Goal: Use online tool/utility

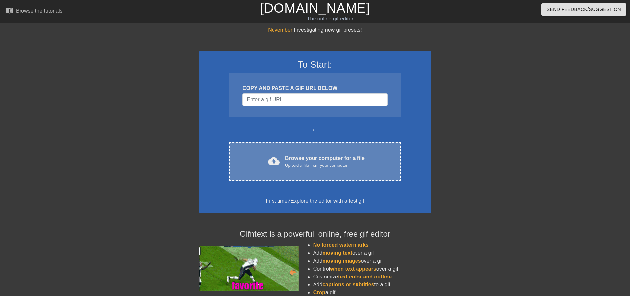
click at [301, 167] on div "Upload a file from your computer" at bounding box center [325, 165] width 80 height 7
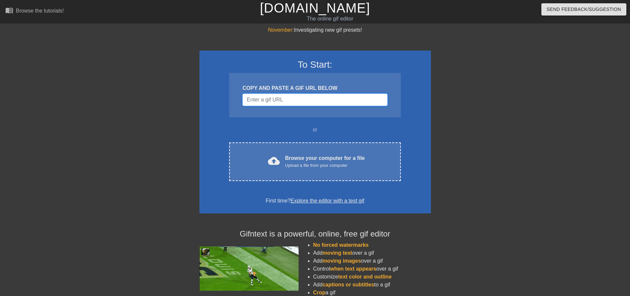
click at [322, 96] on input "Username" at bounding box center [314, 100] width 145 height 13
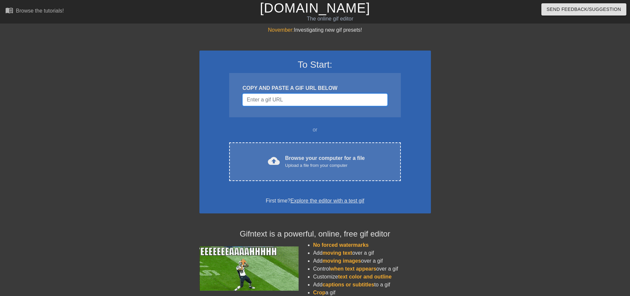
paste input "[URL][DOMAIN_NAME]"
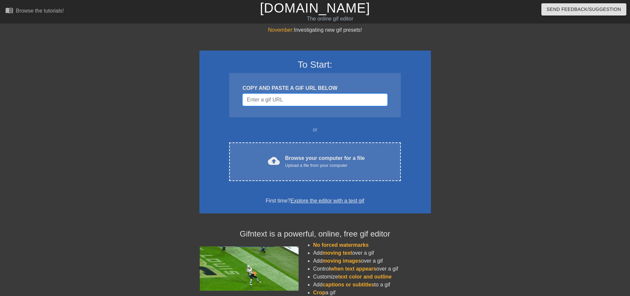
type input "[URL][DOMAIN_NAME]"
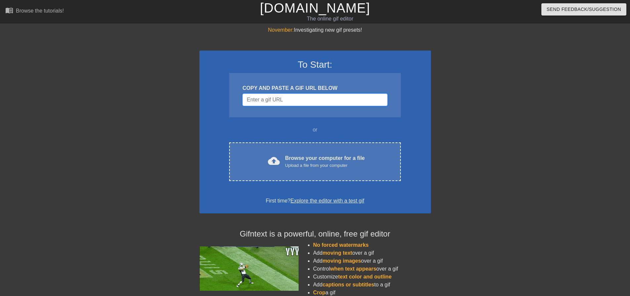
click at [272, 101] on input "Username" at bounding box center [314, 100] width 145 height 13
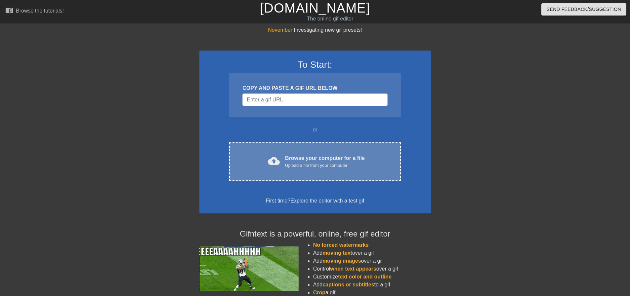
click at [279, 146] on div "cloud_upload Browse your computer for a file Upload a file from your computer C…" at bounding box center [314, 162] width 171 height 39
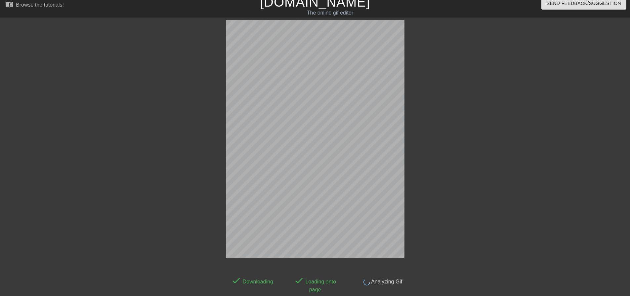
scroll to position [16, 0]
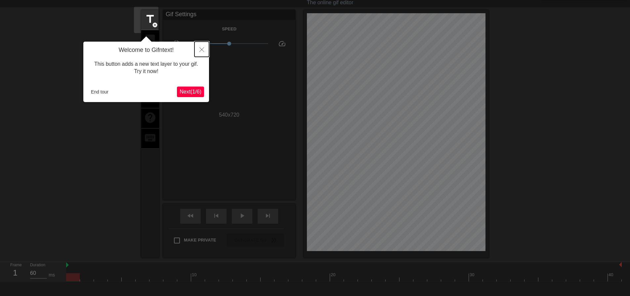
click at [201, 50] on icon "Close" at bounding box center [201, 49] width 5 height 5
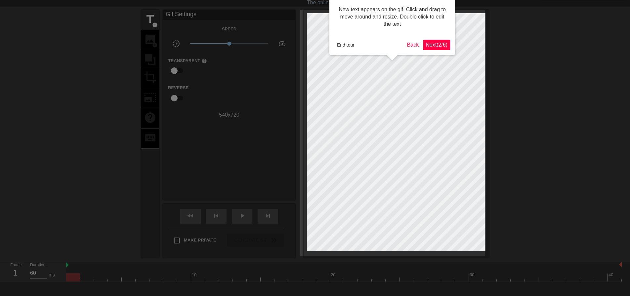
scroll to position [0, 0]
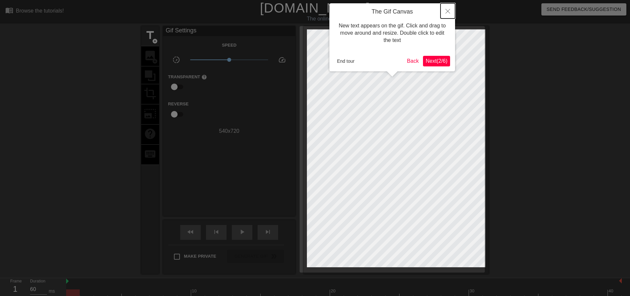
click at [446, 13] on icon "Close" at bounding box center [447, 11] width 5 height 5
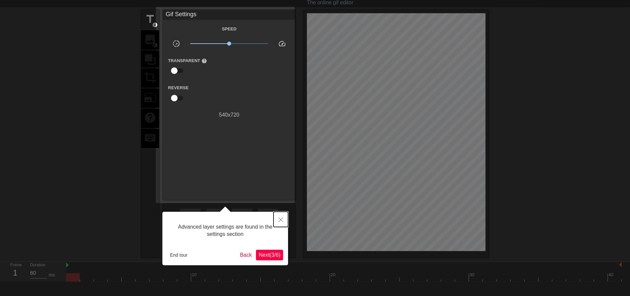
click at [280, 218] on icon "Close" at bounding box center [280, 220] width 5 height 5
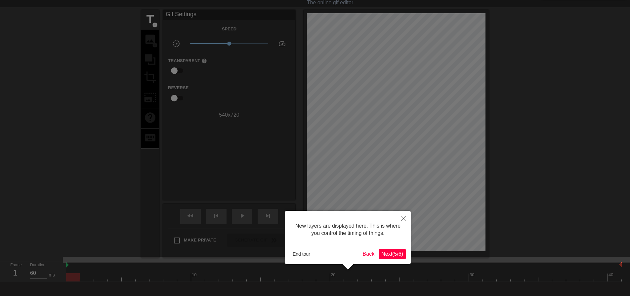
click at [392, 254] on span "Next ( 5 / 6 )" at bounding box center [392, 254] width 22 height 6
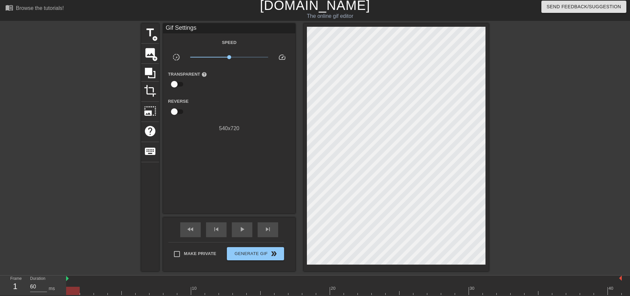
scroll to position [0, 0]
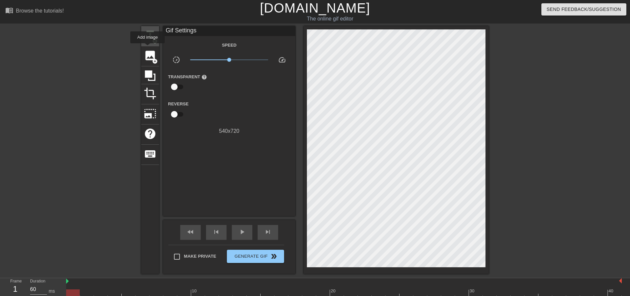
click at [150, 36] on span "title" at bounding box center [150, 35] width 13 height 13
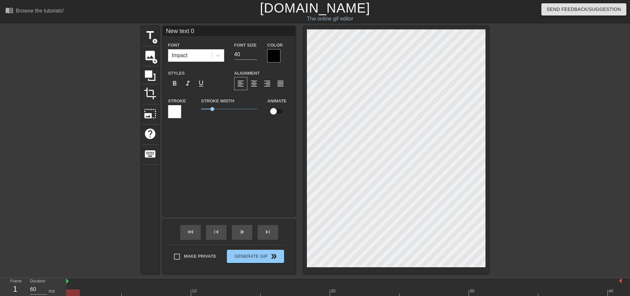
click at [267, 55] on div at bounding box center [273, 55] width 13 height 13
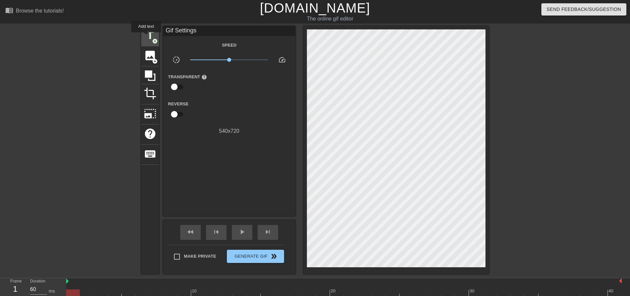
click at [146, 37] on span "title" at bounding box center [150, 35] width 13 height 13
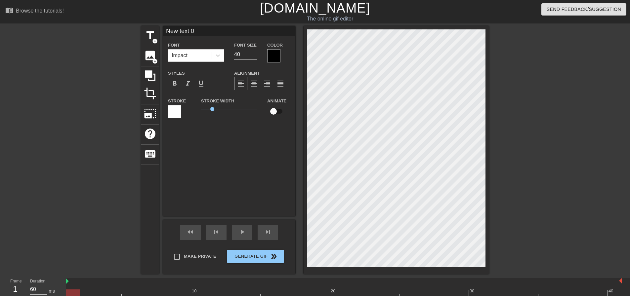
click at [267, 53] on div at bounding box center [273, 55] width 13 height 13
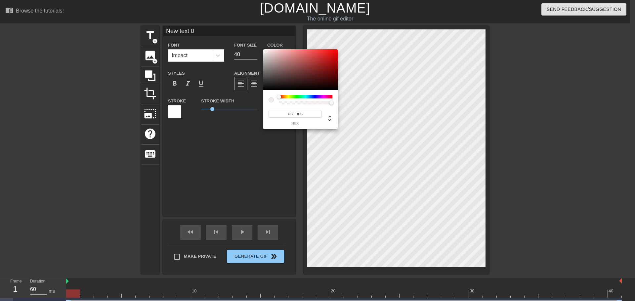
type input "#FFFFFF"
drag, startPoint x: 273, startPoint y: 58, endPoint x: 248, endPoint y: 42, distance: 29.0
click at [248, 42] on div "#FFFFFF hex" at bounding box center [317, 150] width 635 height 301
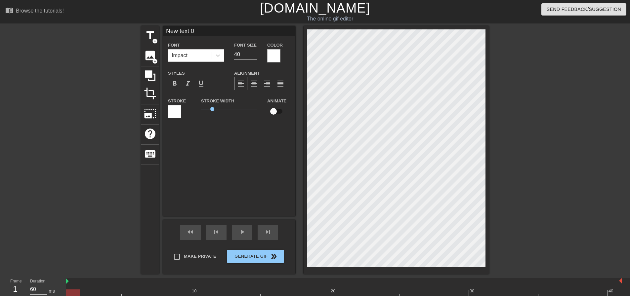
click at [171, 109] on div at bounding box center [174, 111] width 13 height 13
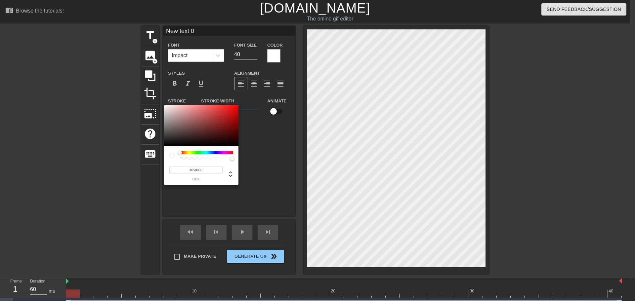
type input "#000000"
drag, startPoint x: 211, startPoint y: 131, endPoint x: 243, endPoint y: 151, distance: 38.3
click at [243, 151] on div "#000000 hex" at bounding box center [317, 150] width 635 height 301
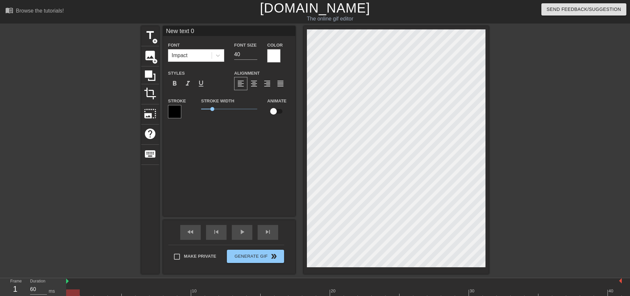
scroll to position [1, 1]
type input "S"
type textarea "S"
type input "Su"
type textarea "Su"
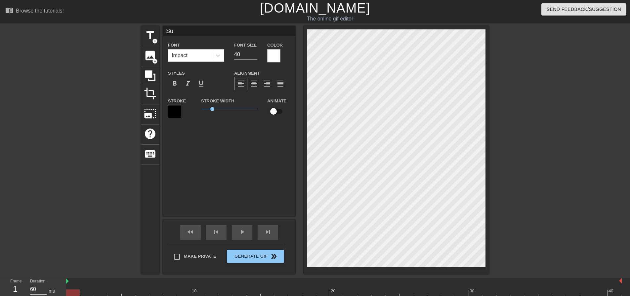
type input "Suc"
type textarea "Suc"
type input "Suck"
type textarea "Suck"
type input "Suck"
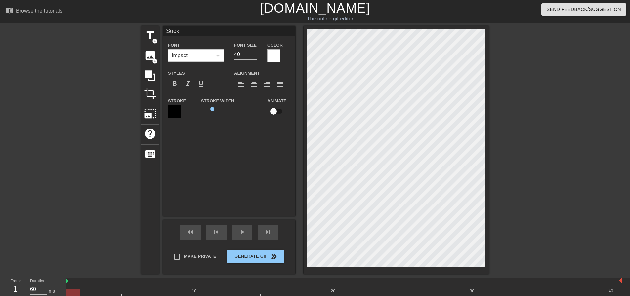
type textarea "Suck"
type input "Suck m"
type textarea "Suck my"
type input "s"
type textarea "s"
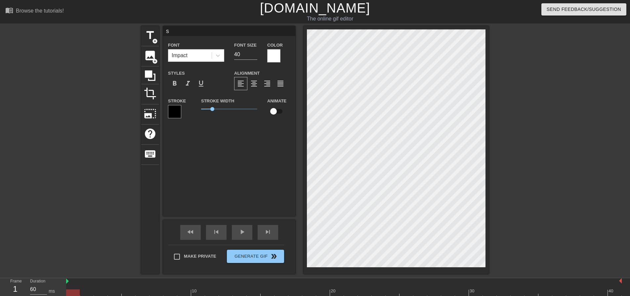
type input "su"
type textarea "su"
type input "suc"
type textarea "suc"
type input "suck"
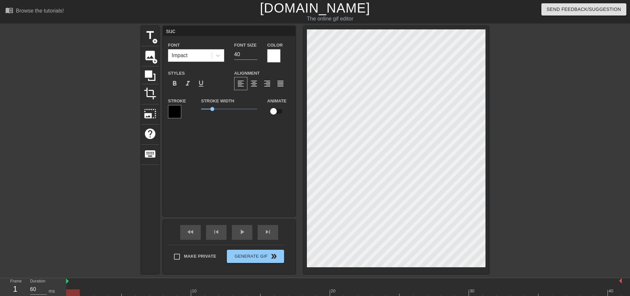
type textarea "suck"
type input "suck"
type textarea "suck"
type input "suck m"
type textarea "suck m"
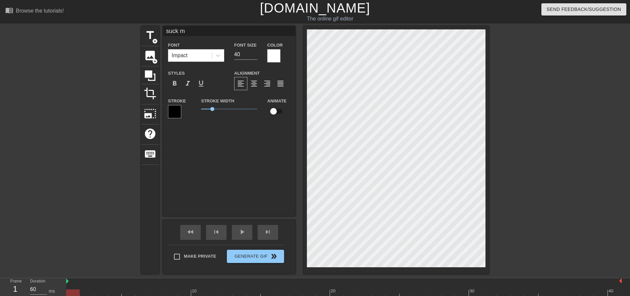
type input "suck my"
type textarea "suck my"
type input "suck my"
type textarea "suck my"
type input "suck my"
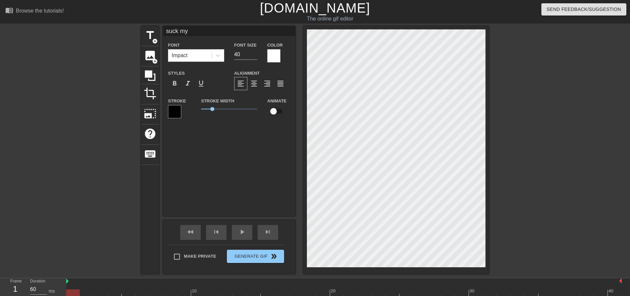
type textarea "suck my"
type input "suck my d"
type textarea "suck my d"
type input "suck my di"
type textarea "suck my di"
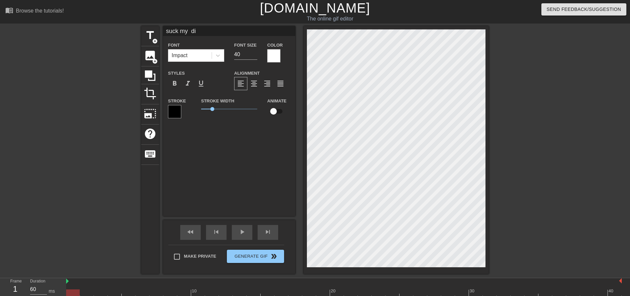
type input "suck my dig"
type textarea "suck my dig"
type input "suck my di"
type textarea "suck my dic"
type input "suck my dick"
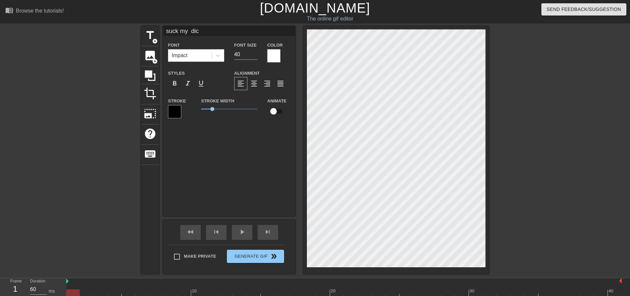
type textarea "suck my dick"
type input "m"
type textarea "m"
type input "mi"
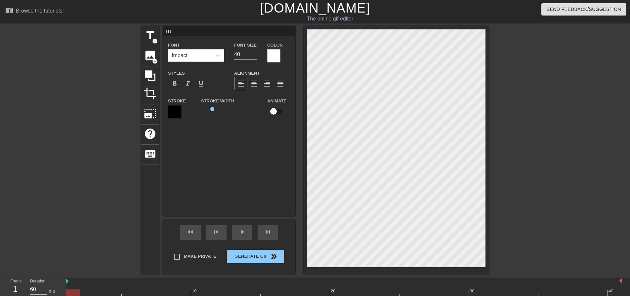
type textarea "mi"
type input "miy"
type textarea "miy"
type input "miya"
type textarea "miya"
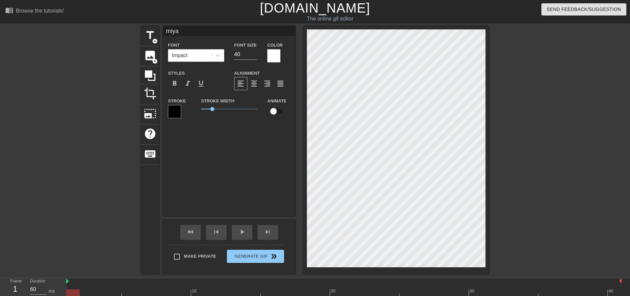
type input "miya"
type textarea "miya"
type input "[PERSON_NAME]"
type textarea "[PERSON_NAME]"
type input "miya sa"
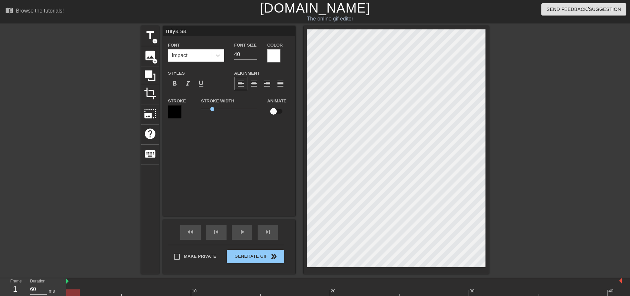
type textarea "miya say"
type input "[PERSON_NAME] says"
type textarea "[PERSON_NAME] says"
type input "[PERSON_NAME] says"
type textarea "[PERSON_NAME] says"
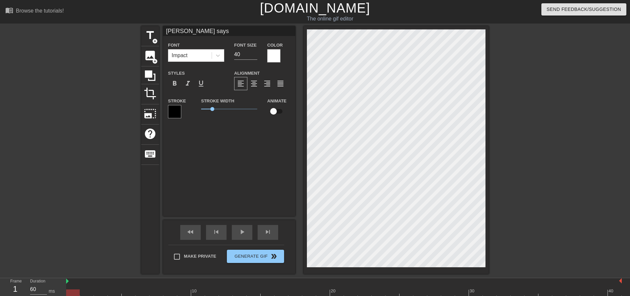
type input "[PERSON_NAME] says a"
type textarea "[PERSON_NAME] says a"
type input "[PERSON_NAME] says a"
type textarea "[PERSON_NAME] says a"
type input "[PERSON_NAME] says a s"
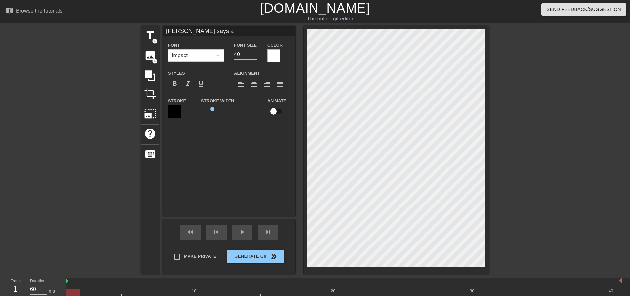
type textarea "[PERSON_NAME] says a s"
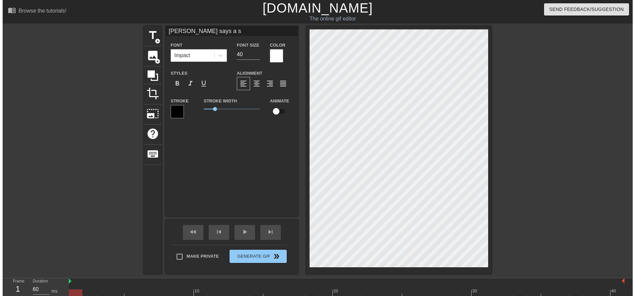
scroll to position [1, 2]
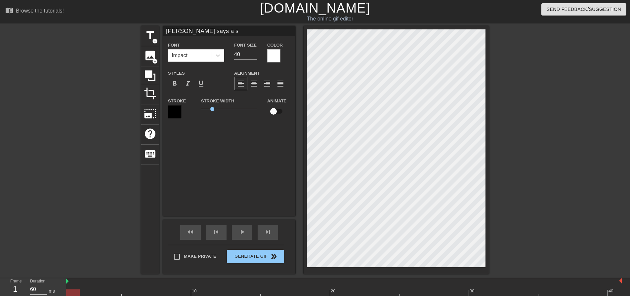
type input "[PERSON_NAME] says a sl"
type textarea "[PERSON_NAME] says a sl"
type input "[PERSON_NAME] says a slu"
type textarea "[PERSON_NAME] says a slu"
type input "[PERSON_NAME] says a slur"
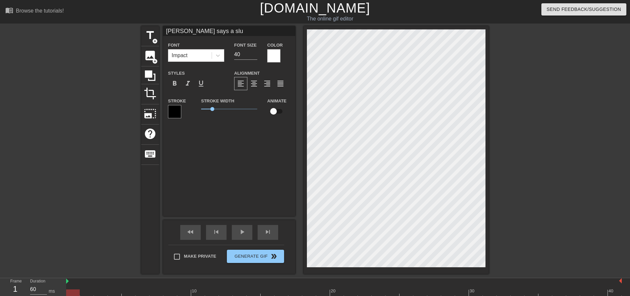
type textarea "[PERSON_NAME] says a slur"
click at [513, 91] on div "title add_circle image add_circle crop photo_size_select_large help keyboard [P…" at bounding box center [315, 150] width 630 height 248
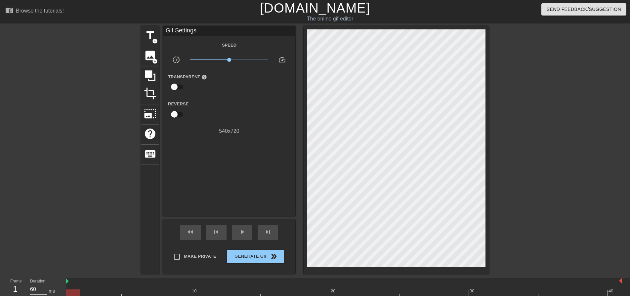
click at [550, 174] on div "title add_circle image add_circle crop photo_size_select_large help keyboard Gi…" at bounding box center [315, 150] width 630 height 248
click at [257, 255] on span "Generate Gif double_arrow" at bounding box center [256, 257] width 52 height 8
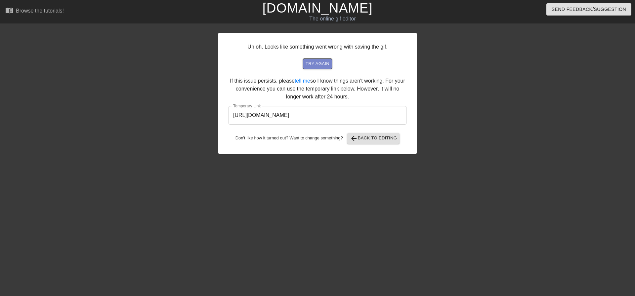
click at [312, 64] on span "try again" at bounding box center [318, 64] width 24 height 8
drag, startPoint x: 381, startPoint y: 115, endPoint x: 198, endPoint y: 115, distance: 183.6
click at [198, 115] on div "Uh oh. Looks like something went wrong with saving the gif. try again If this i…" at bounding box center [317, 125] width 635 height 198
